Goal: Complete application form

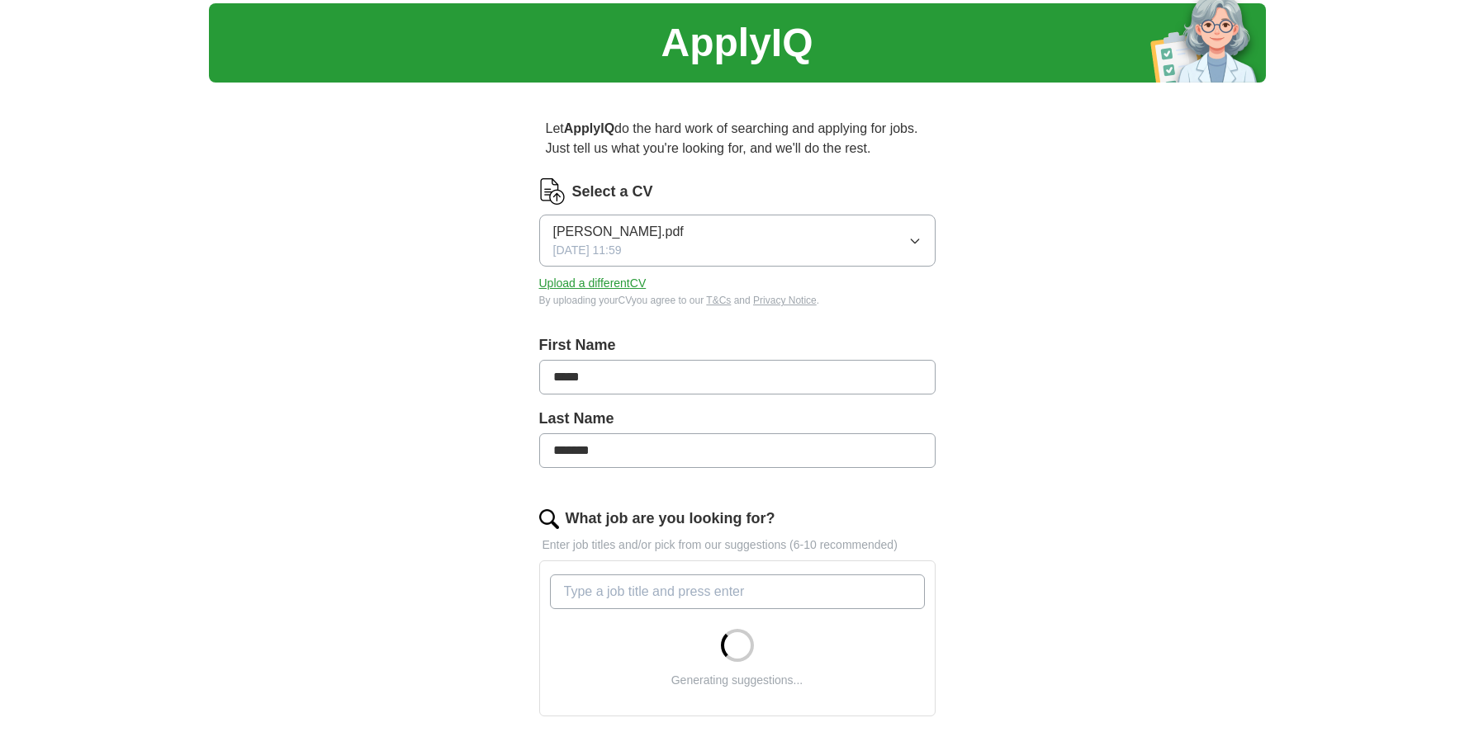
scroll to position [47, 0]
type input "**********"
click at [1111, 499] on div "**********" at bounding box center [737, 603] width 1057 height 1200
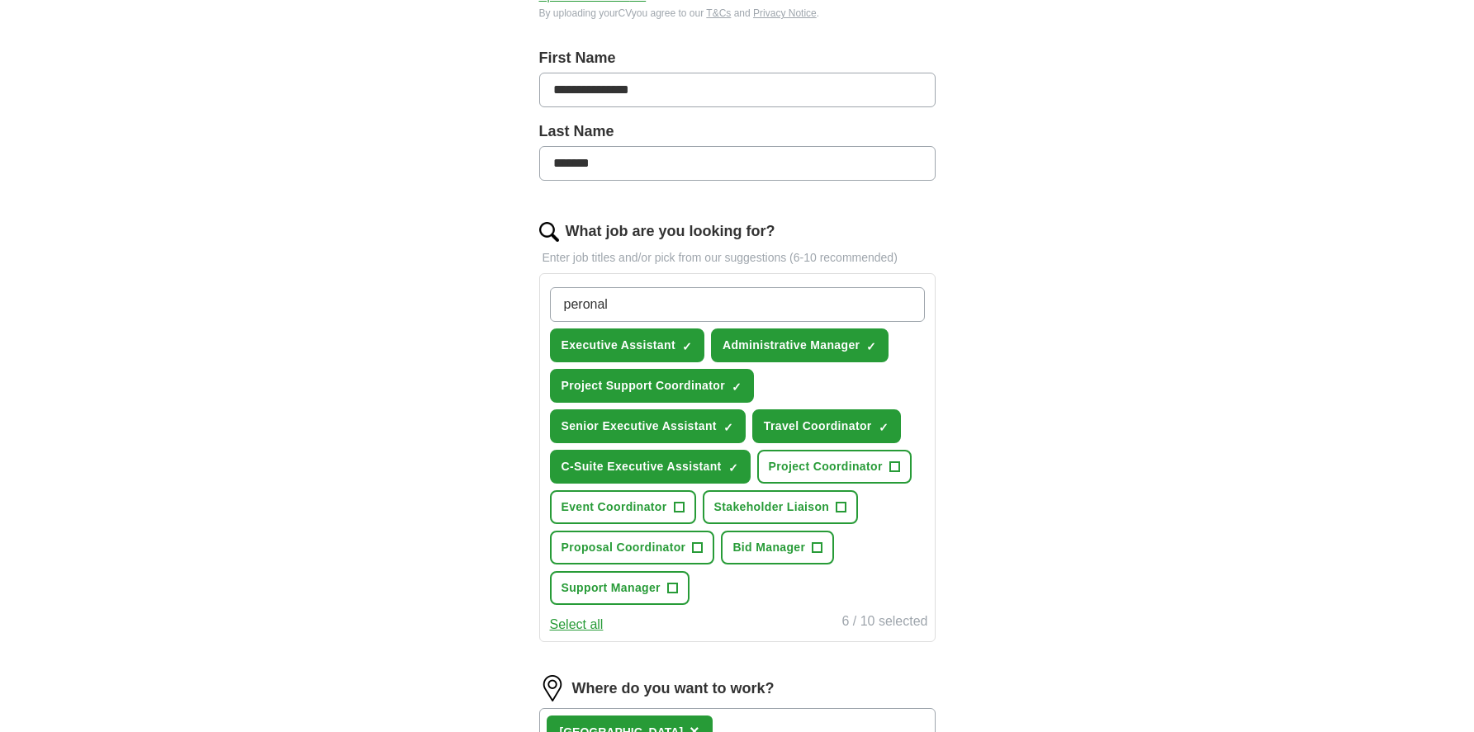
scroll to position [394, 0]
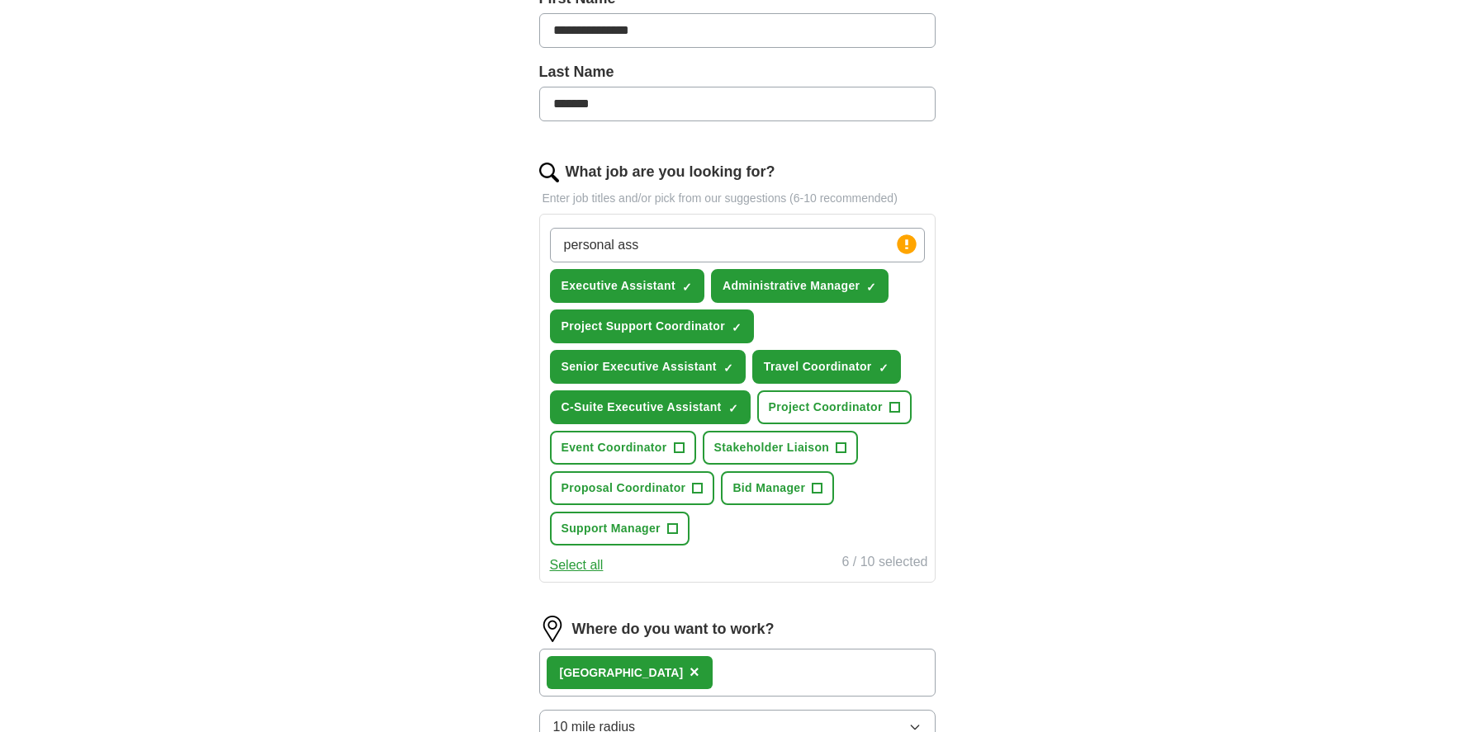
click at [898, 407] on span "+" at bounding box center [894, 407] width 10 height 13
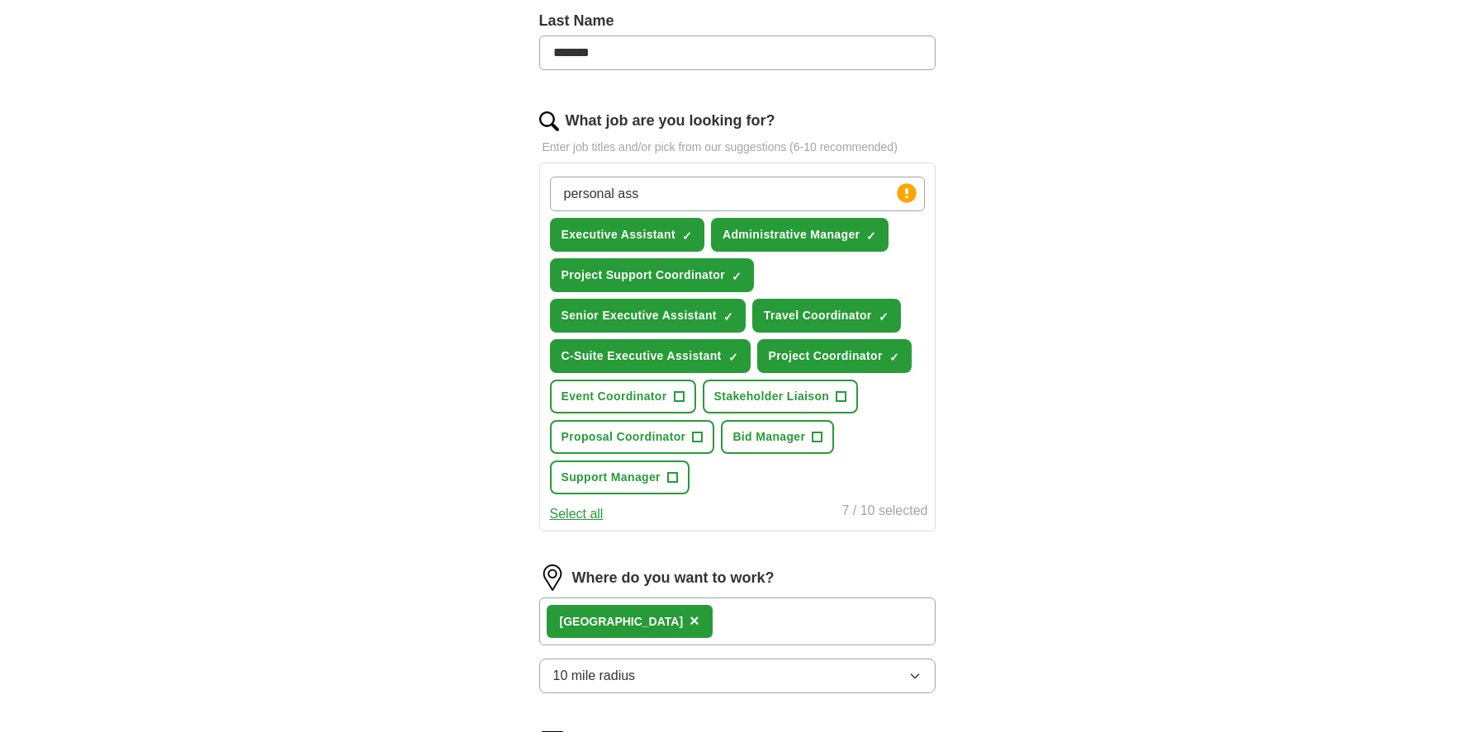
scroll to position [445, 0]
click at [701, 436] on span "+" at bounding box center [698, 437] width 10 height 13
click at [680, 399] on span "+" at bounding box center [679, 397] width 10 height 13
click at [677, 478] on span "+" at bounding box center [672, 478] width 10 height 13
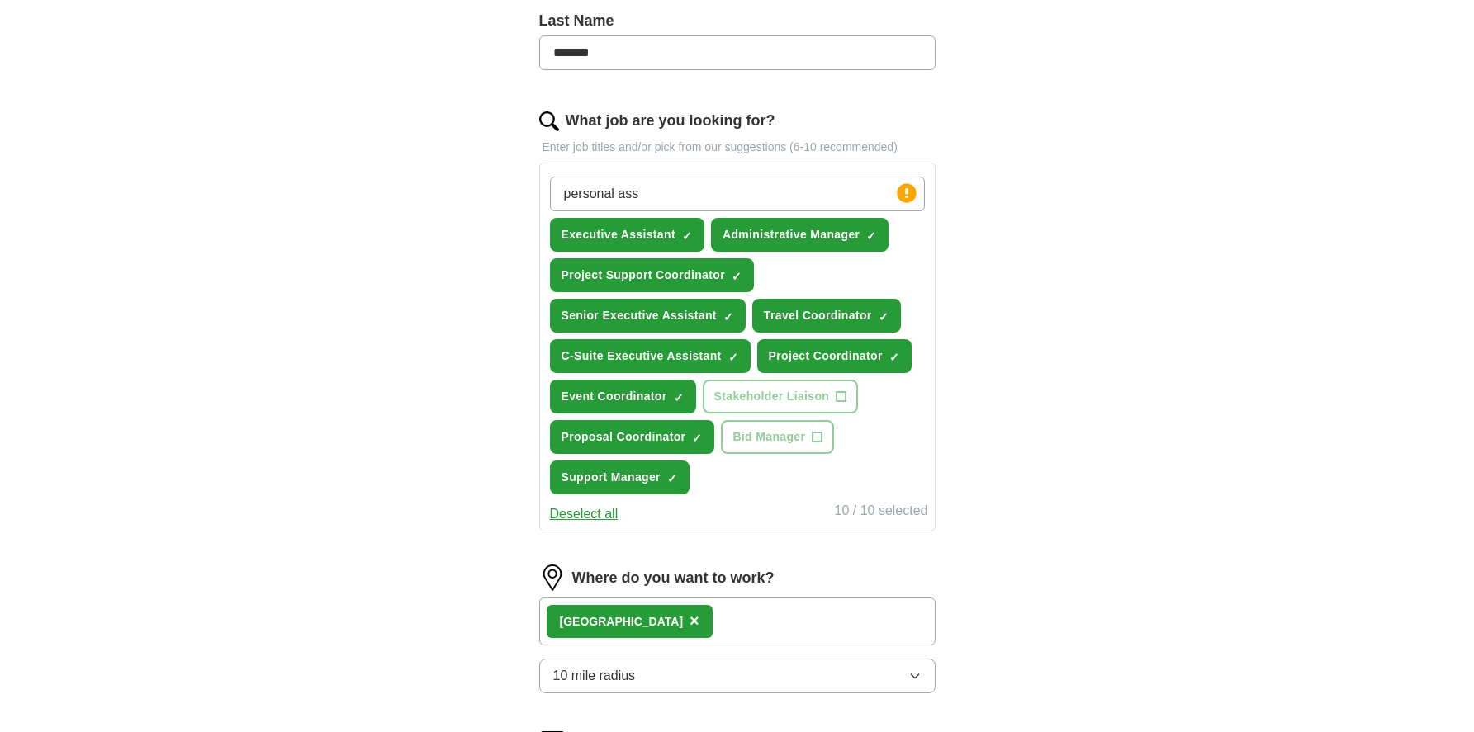
click at [818, 438] on span "+" at bounding box center [818, 437] width 10 height 13
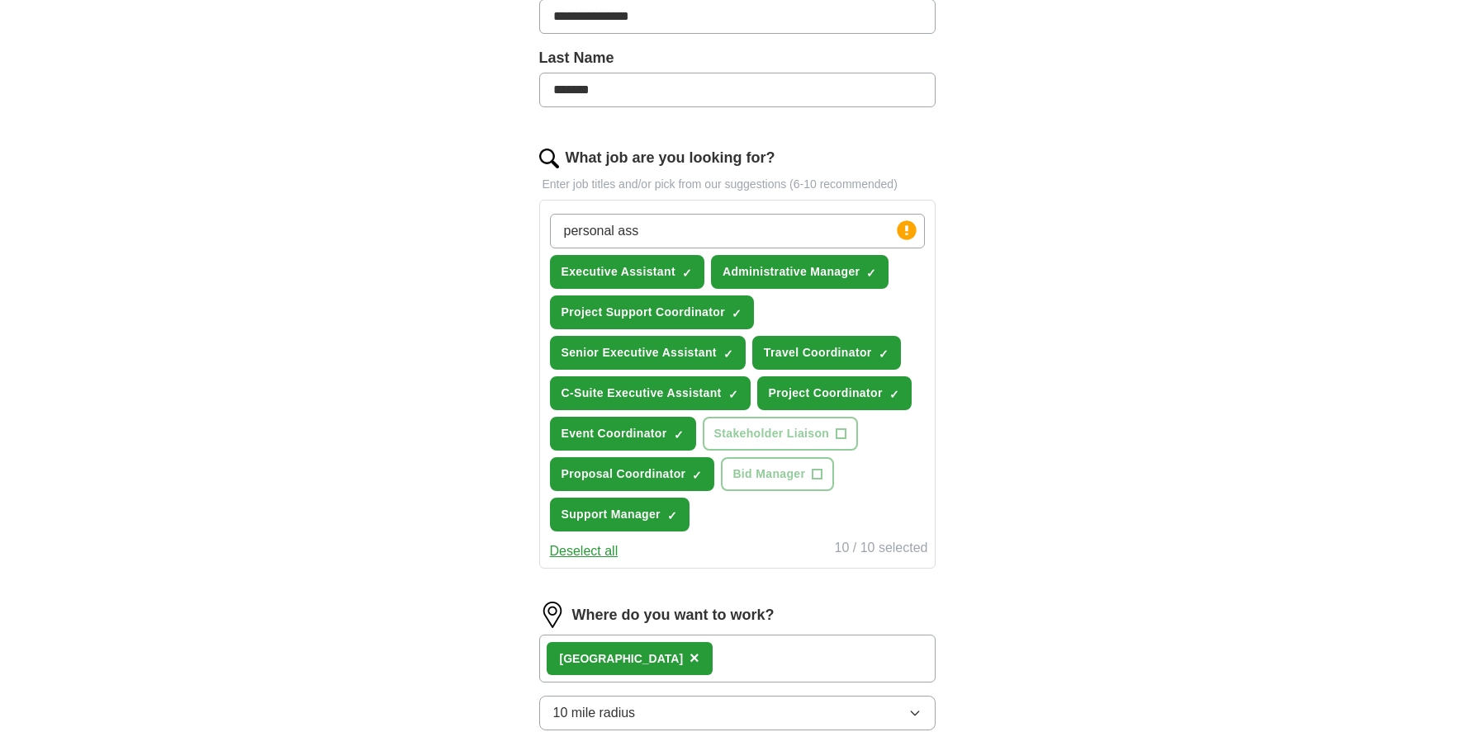
scroll to position [258, 0]
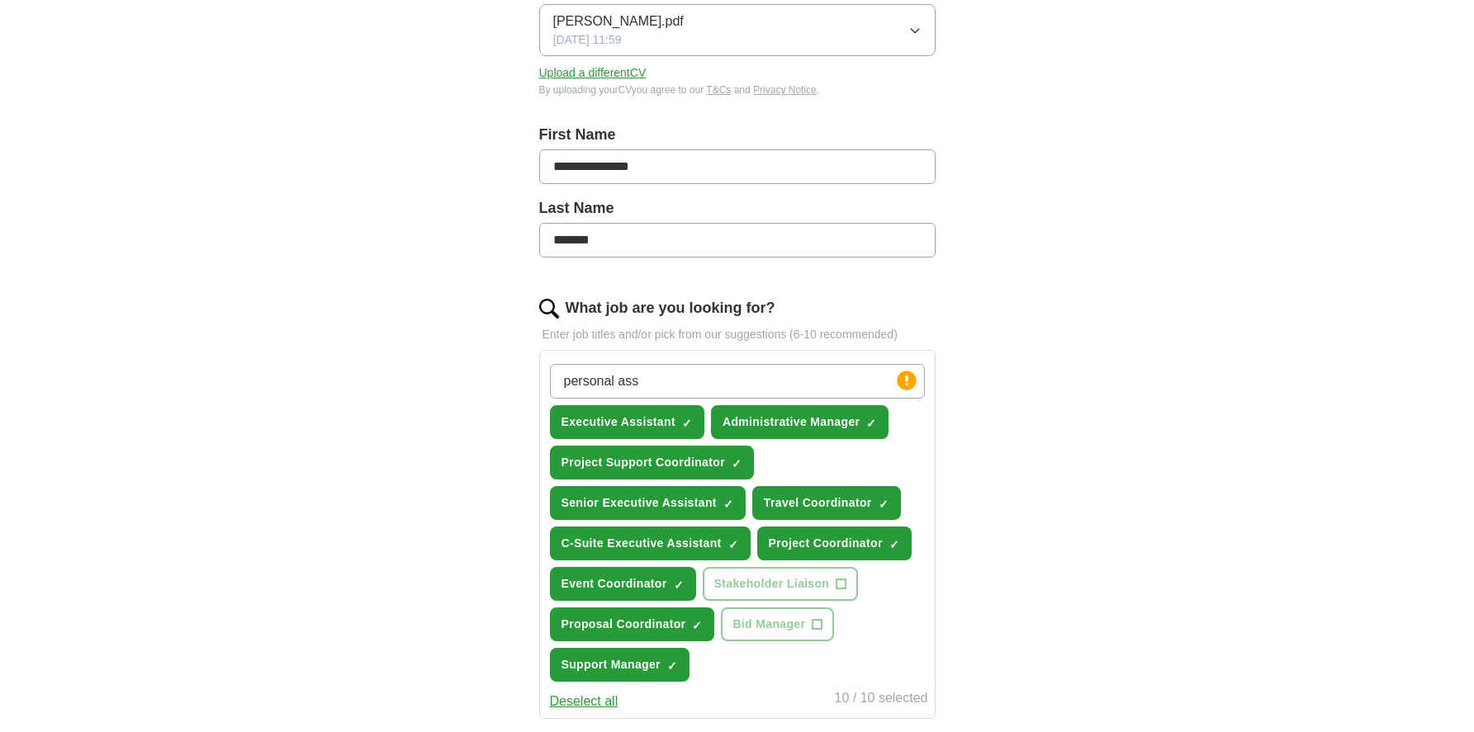
click at [0, 0] on span "×" at bounding box center [0, 0] width 0 height 0
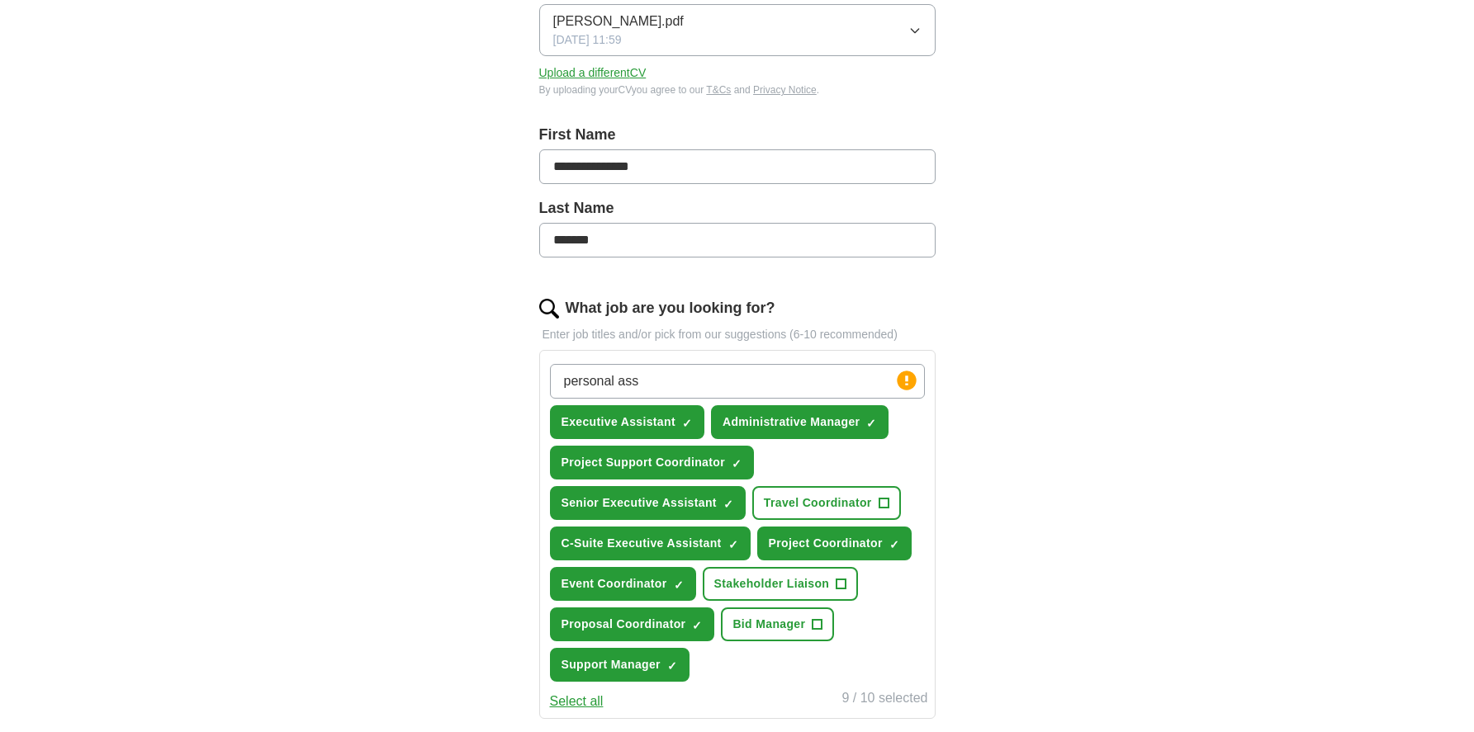
click at [657, 373] on input "personal ass" at bounding box center [737, 381] width 375 height 35
type input "pa"
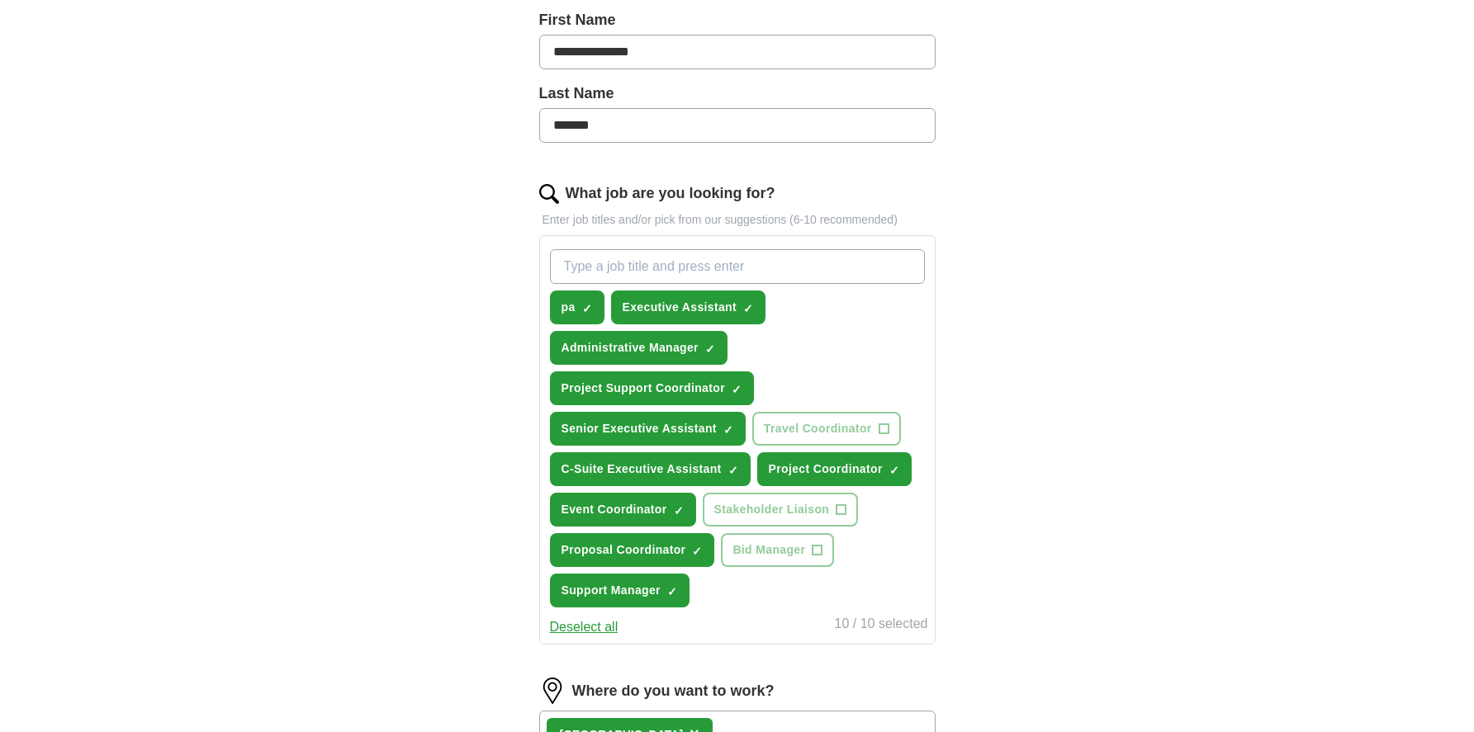
scroll to position [371, 0]
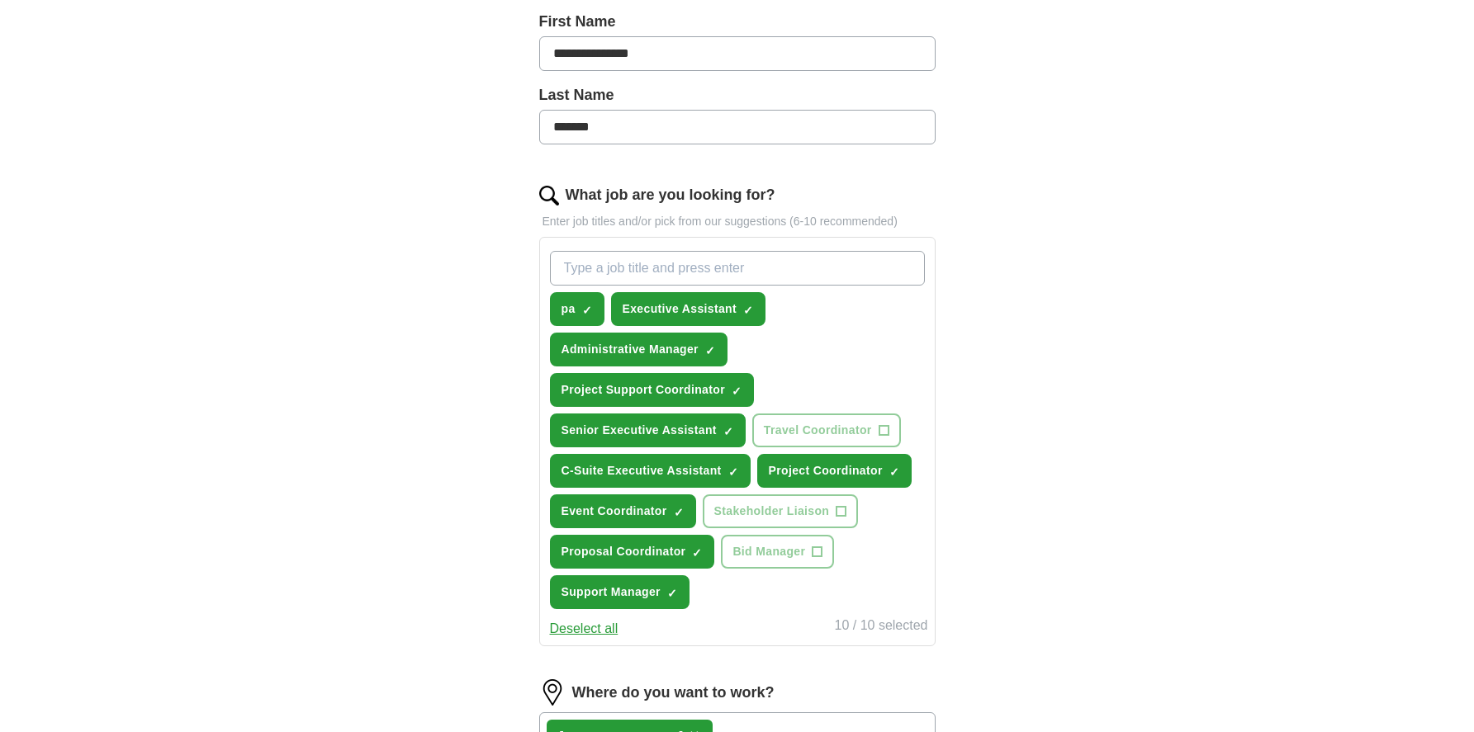
click at [0, 0] on span "×" at bounding box center [0, 0] width 0 height 0
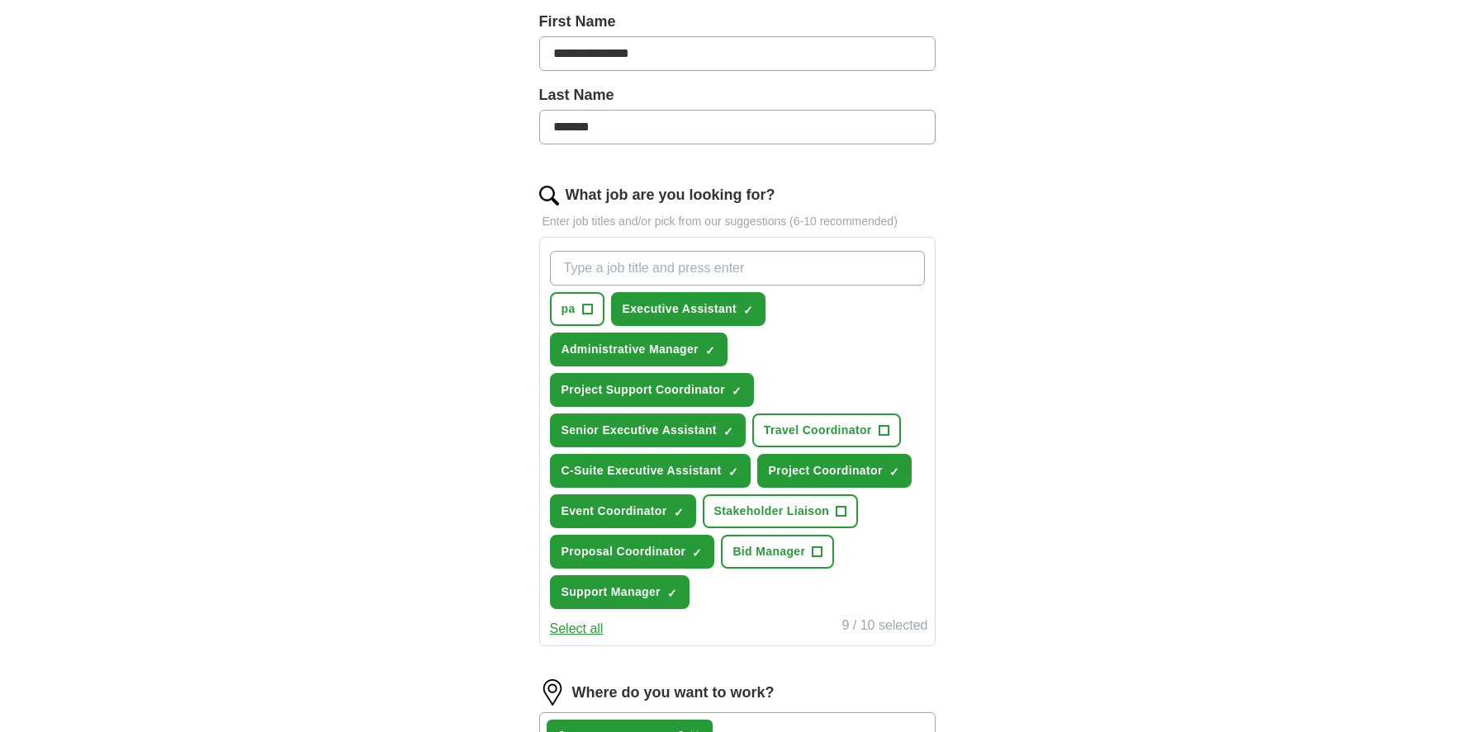
click at [590, 273] on input "What job are you looking for?" at bounding box center [737, 268] width 375 height 35
type input "personal assistant"
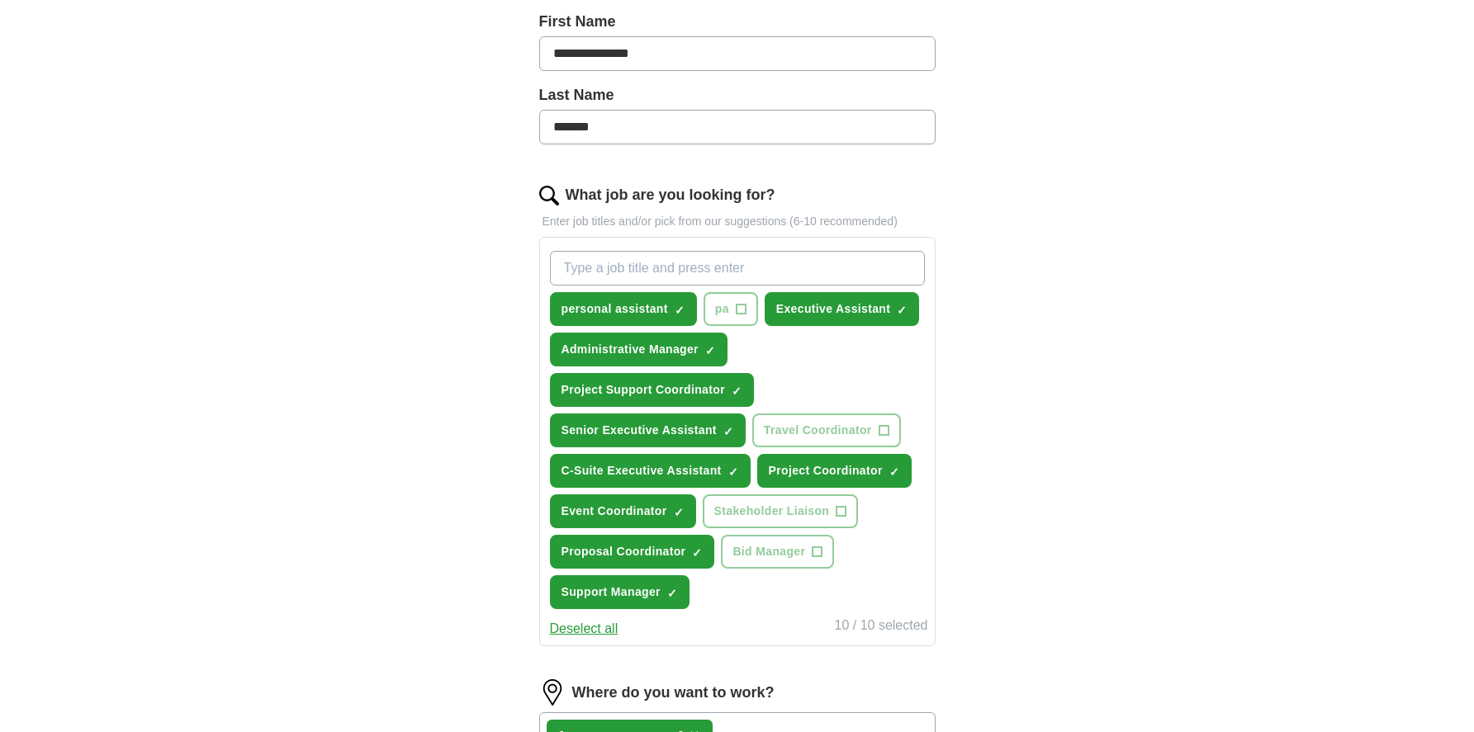
click at [0, 0] on span "×" at bounding box center [0, 0] width 0 height 0
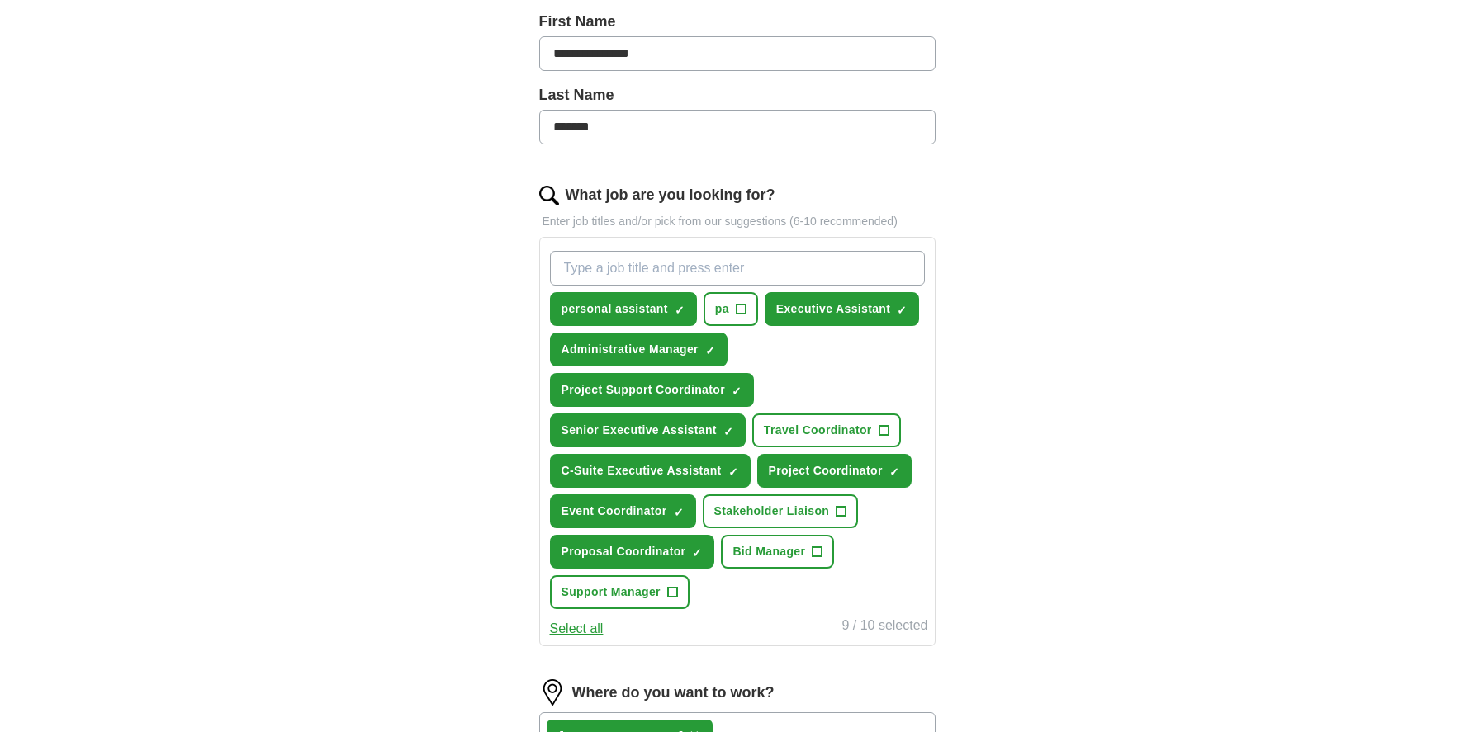
click at [636, 266] on input "What job are you looking for?" at bounding box center [737, 268] width 375 height 35
type input "office manager"
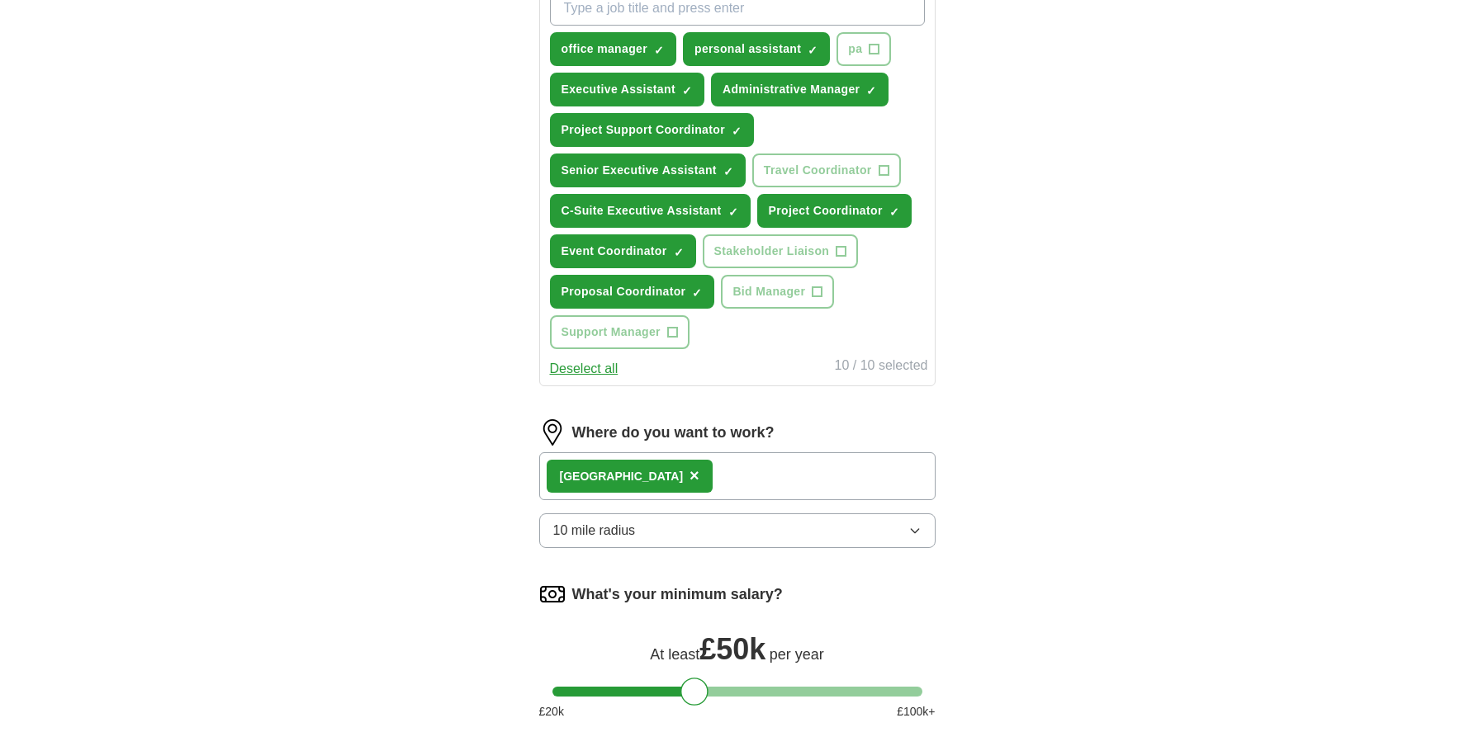
scroll to position [649, 0]
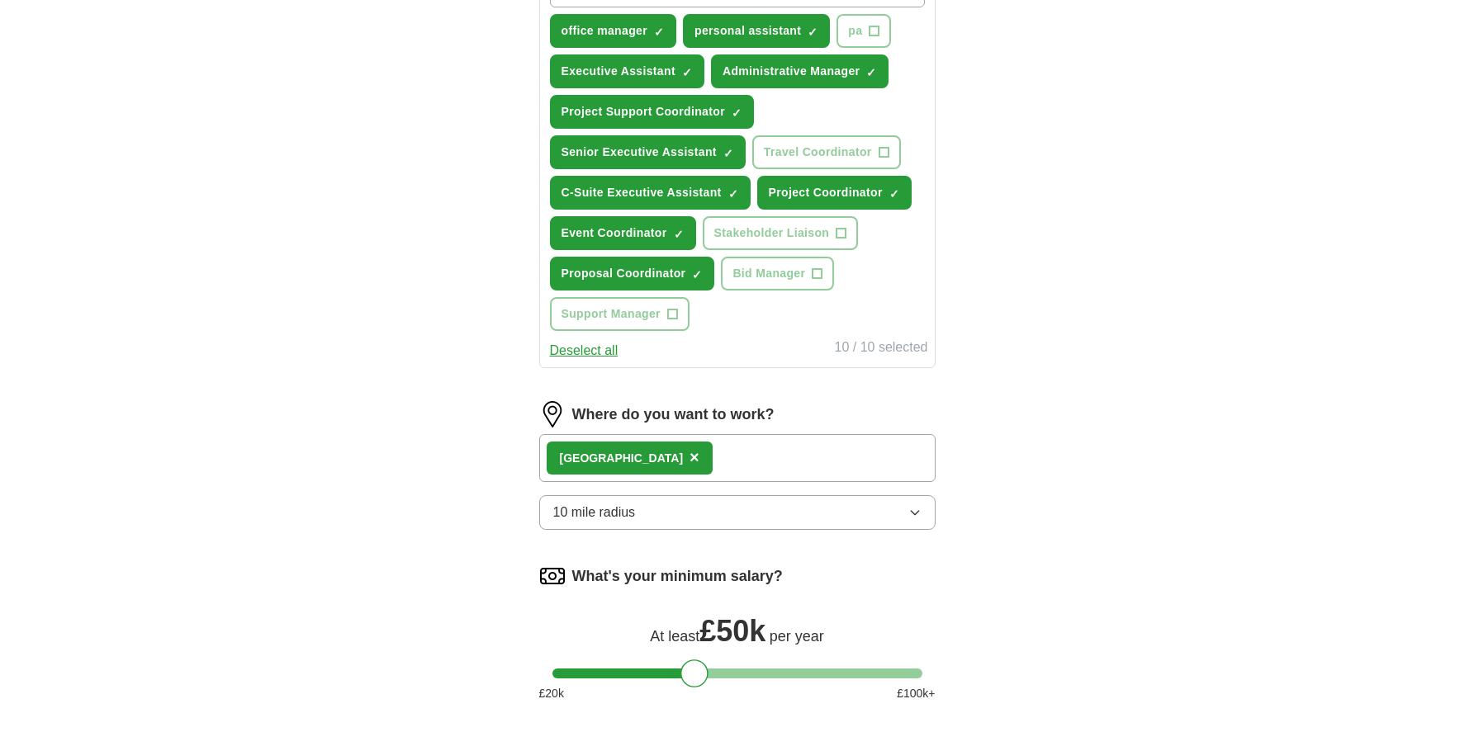
click at [657, 466] on div "London ×" at bounding box center [737, 458] width 396 height 48
click at [683, 459] on div "London ×" at bounding box center [737, 458] width 396 height 48
click at [554, 412] on img at bounding box center [552, 414] width 26 height 26
click at [672, 457] on div "London ×" at bounding box center [737, 458] width 396 height 48
click at [626, 516] on span "10 mile radius" at bounding box center [594, 513] width 83 height 20
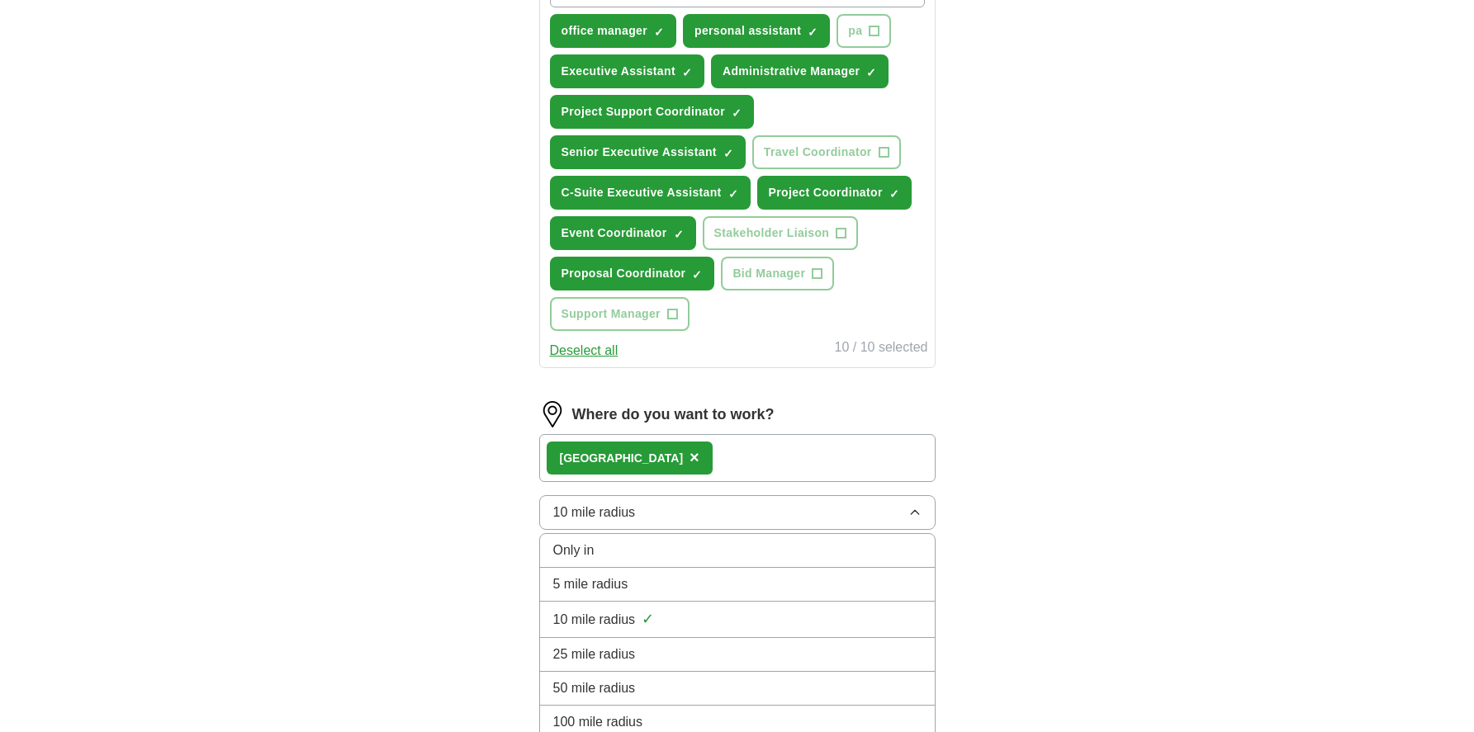
click at [631, 653] on span "25 mile radius" at bounding box center [594, 655] width 83 height 20
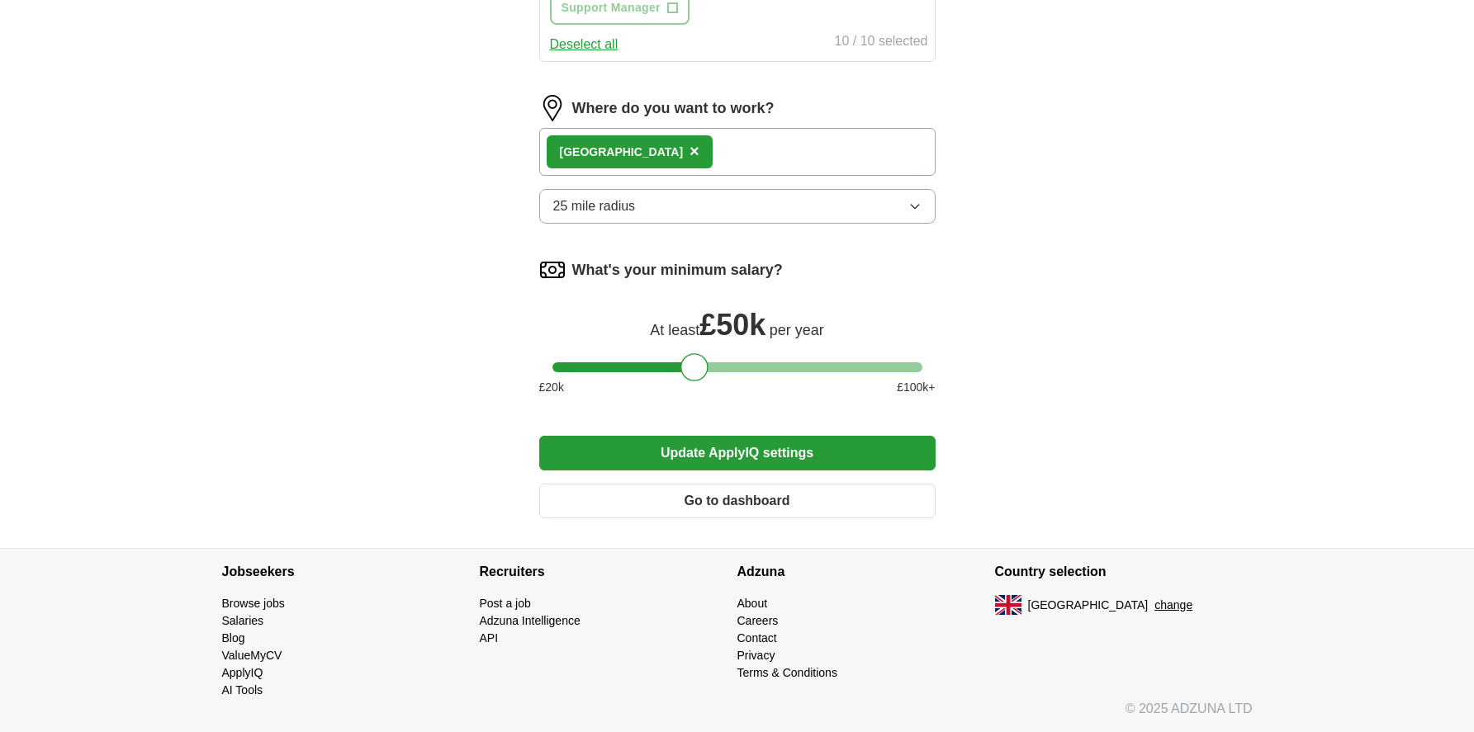
scroll to position [955, 0]
click at [746, 454] on button "Update ApplyIQ settings" at bounding box center [737, 453] width 396 height 35
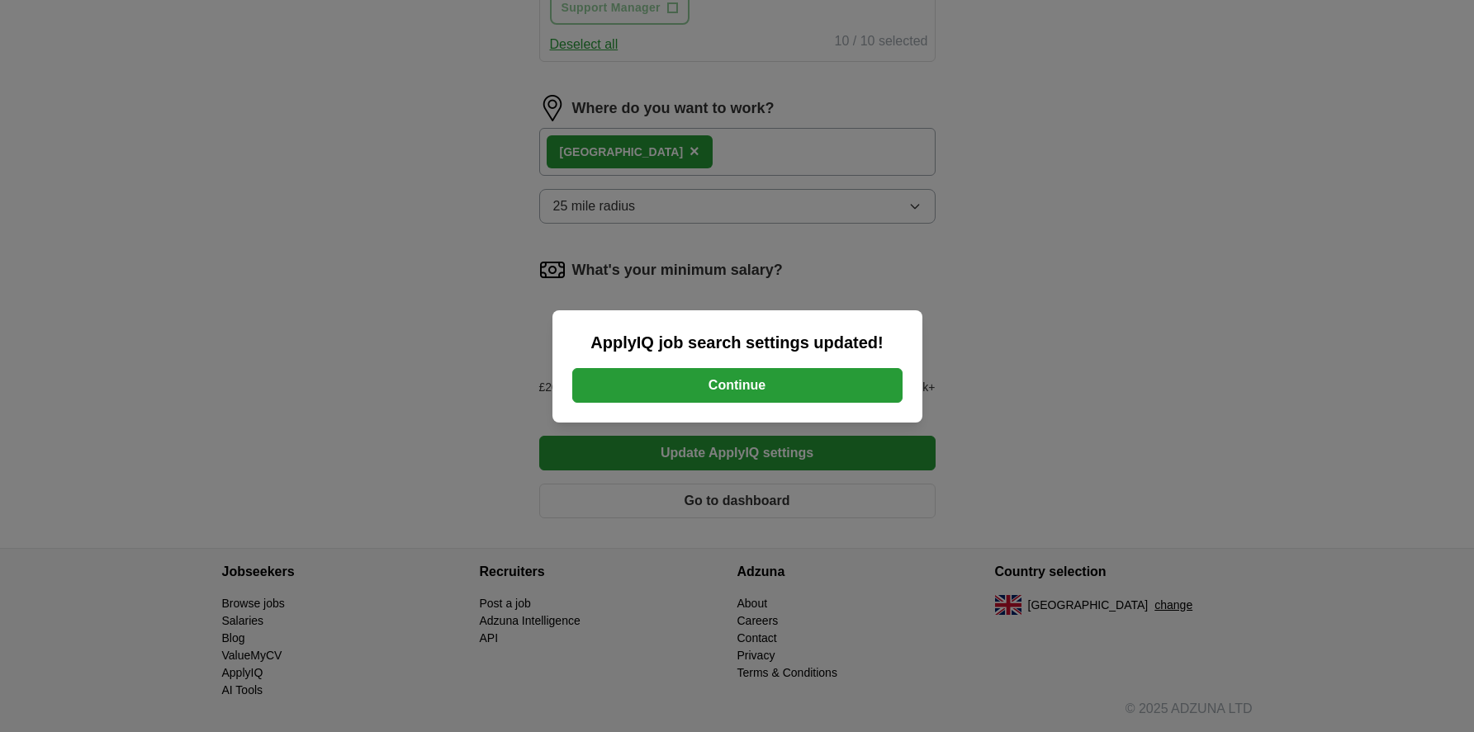
click at [759, 387] on button "Continue" at bounding box center [737, 385] width 330 height 35
